Goal: Task Accomplishment & Management: Complete application form

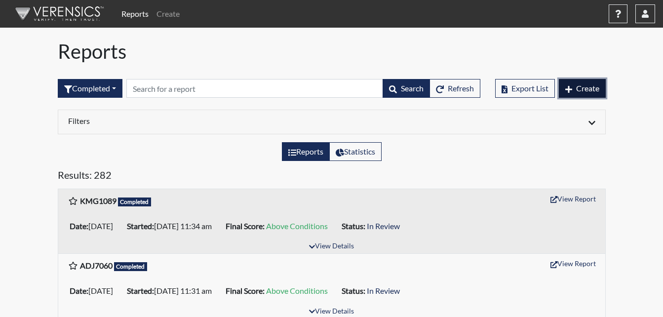
click at [575, 94] on button "Create" at bounding box center [582, 88] width 47 height 19
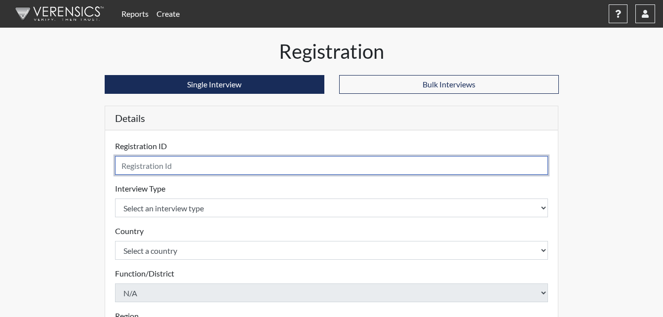
click at [148, 166] on input "text" at bounding box center [331, 165] width 433 height 19
click at [139, 166] on input "SMNJ4620" at bounding box center [331, 165] width 433 height 19
type input "SMJ4620"
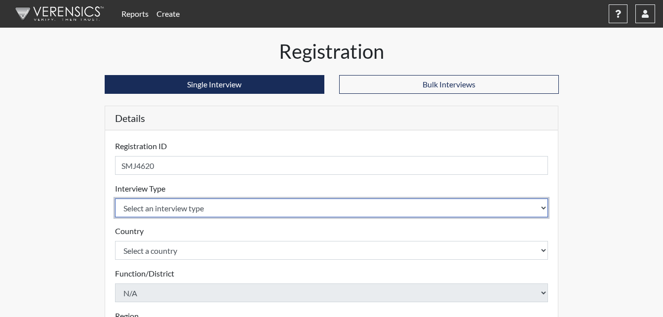
click at [174, 210] on select "Select an interview type Corrections Pre-Employment" at bounding box center [331, 207] width 433 height 19
select select "ff733e93-e1bf-11ea-9c9f-0eff0cf7eb8f"
click at [115, 198] on select "Select an interview type Corrections Pre-Employment" at bounding box center [331, 207] width 433 height 19
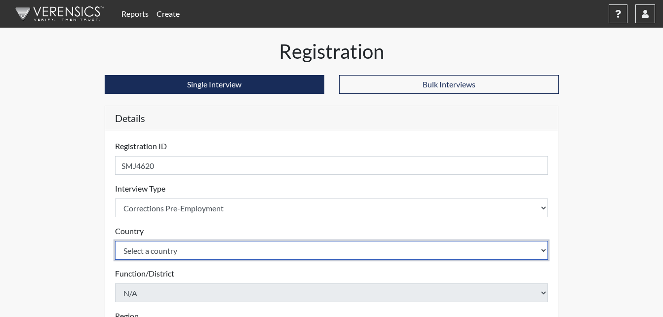
click at [172, 255] on select "Select a country [GEOGRAPHIC_DATA] [GEOGRAPHIC_DATA]" at bounding box center [331, 250] width 433 height 19
select select "united-states-of-[GEOGRAPHIC_DATA]"
click at [115, 241] on select "Select a country [GEOGRAPHIC_DATA] [GEOGRAPHIC_DATA]" at bounding box center [331, 250] width 433 height 19
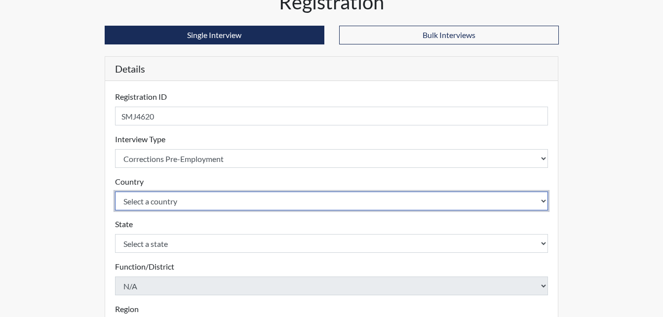
scroll to position [99, 0]
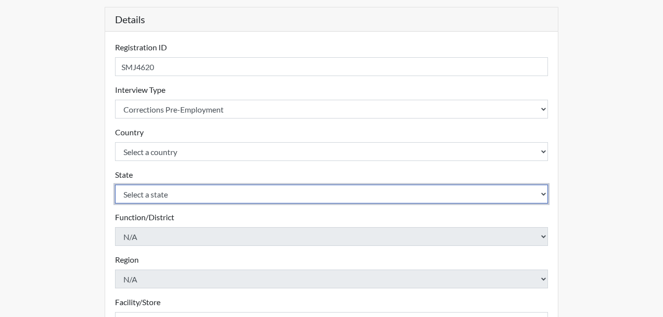
click at [163, 192] on select "Select a state [US_STATE] [US_STATE] [US_STATE] [US_STATE] [US_STATE] [US_STATE…" at bounding box center [331, 194] width 433 height 19
select select "GA"
click at [115, 185] on select "Select a state [US_STATE] [US_STATE] [US_STATE] [US_STATE] [US_STATE] [US_STATE…" at bounding box center [331, 194] width 433 height 19
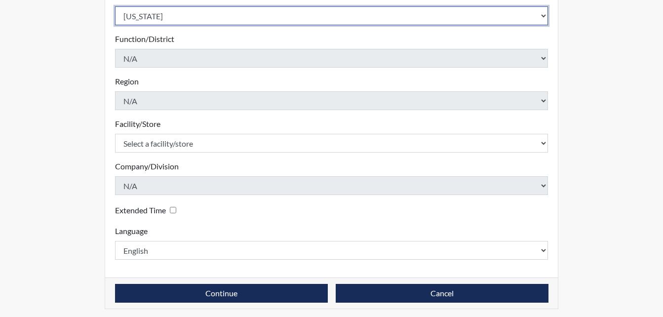
scroll to position [281, 0]
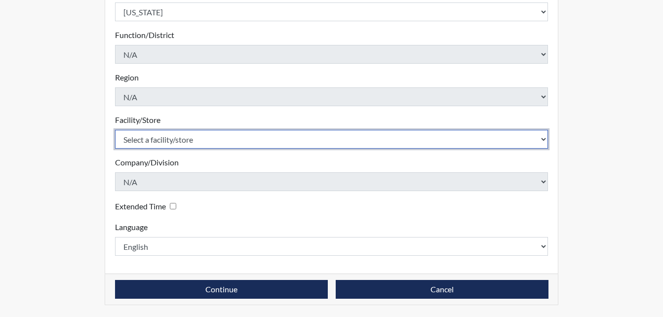
click at [154, 139] on select "Select a facility/store [PERSON_NAME]" at bounding box center [331, 139] width 433 height 19
select select "6cac2b59-3591-4b40-b097-ccfdafc86ef1"
click at [115, 130] on select "Select a facility/store [PERSON_NAME]" at bounding box center [331, 139] width 433 height 19
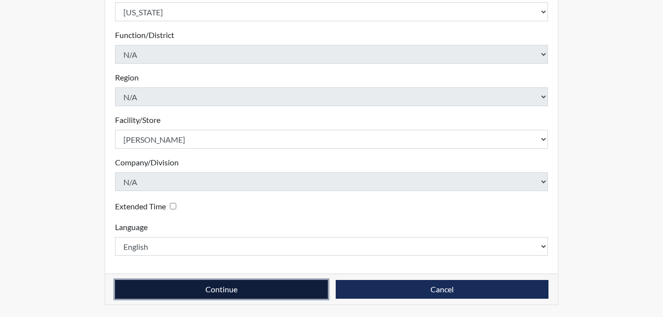
click at [234, 284] on button "Continue" at bounding box center [221, 289] width 213 height 19
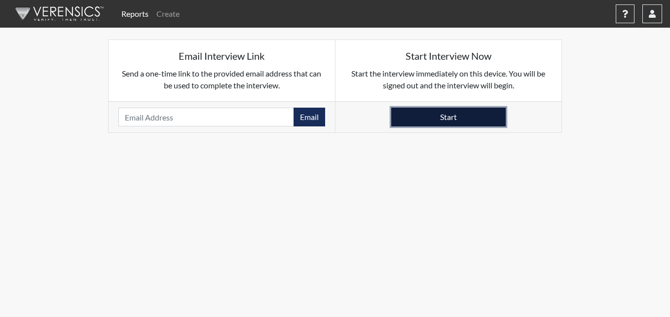
click at [444, 115] on button "Start" at bounding box center [448, 117] width 114 height 19
